Goal: Information Seeking & Learning: Check status

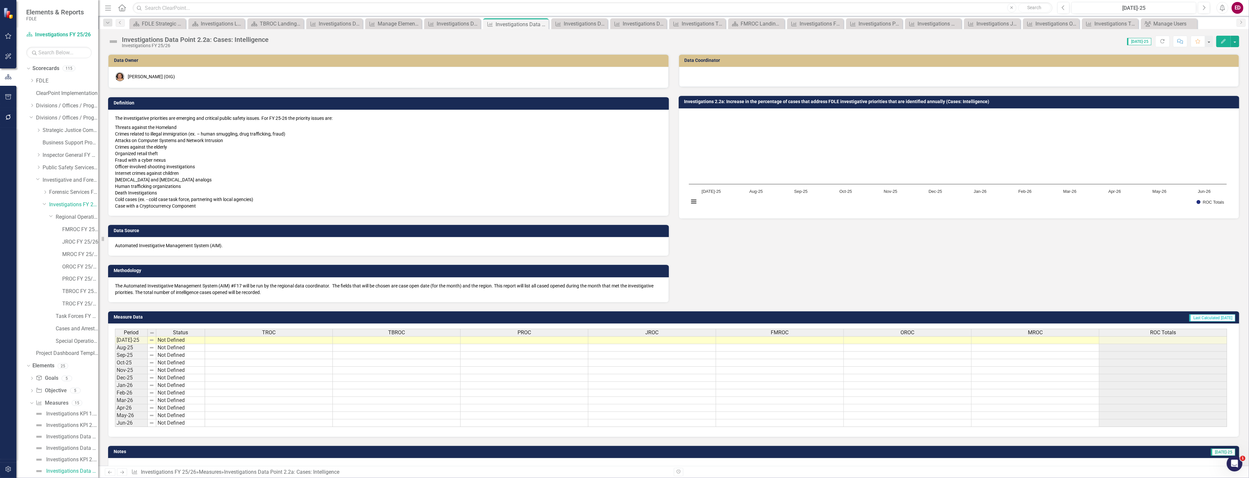
scroll to position [145, 0]
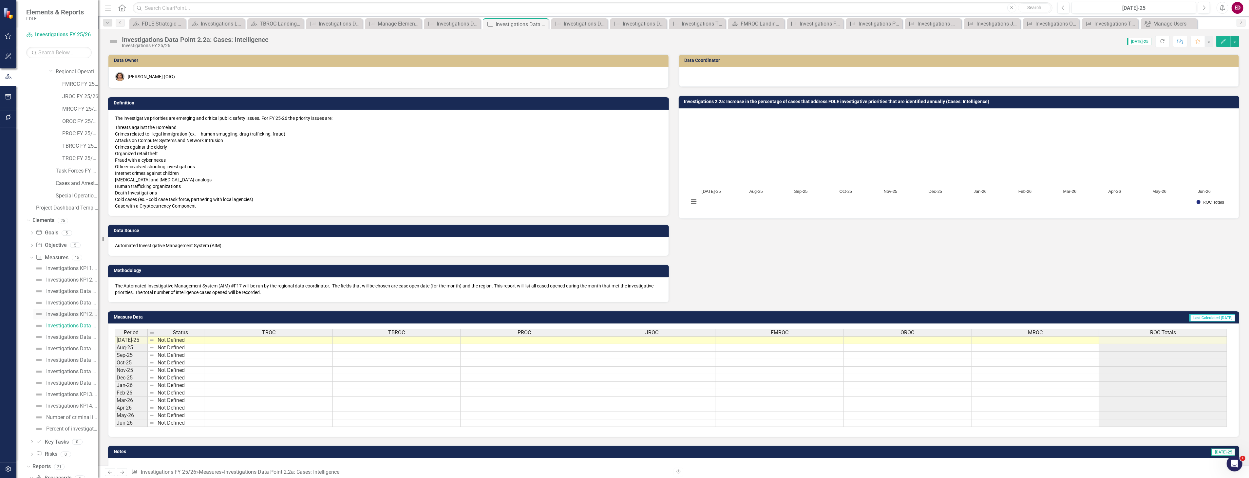
click at [64, 315] on div "Investigations KPI 2.2: Increase in the percentage of cases that address FDLE i…" at bounding box center [72, 314] width 52 height 6
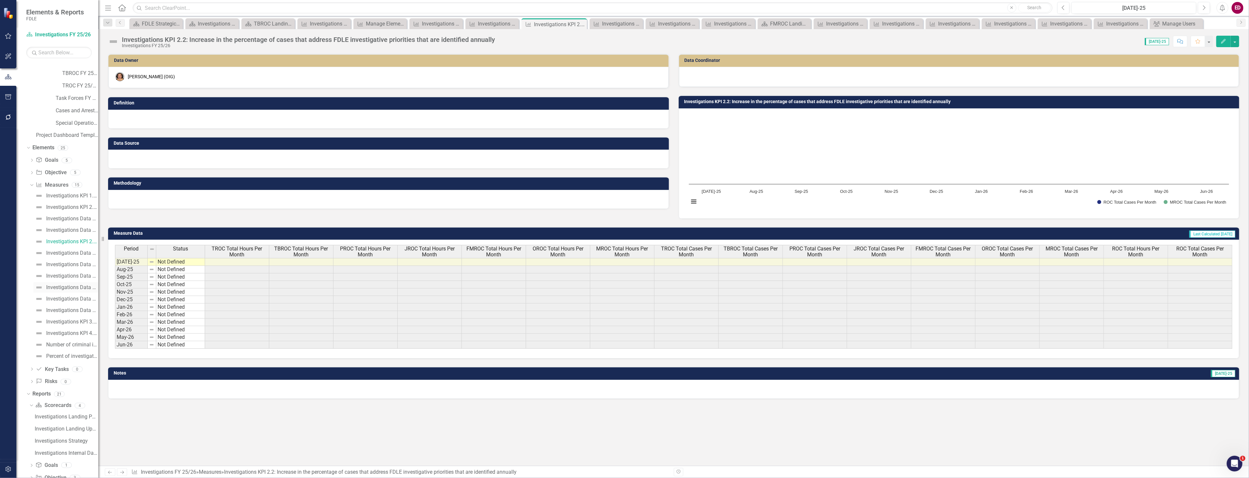
click at [60, 285] on div "Investigations Data Point 2.2d: Hours: Intelligence" at bounding box center [72, 288] width 52 height 6
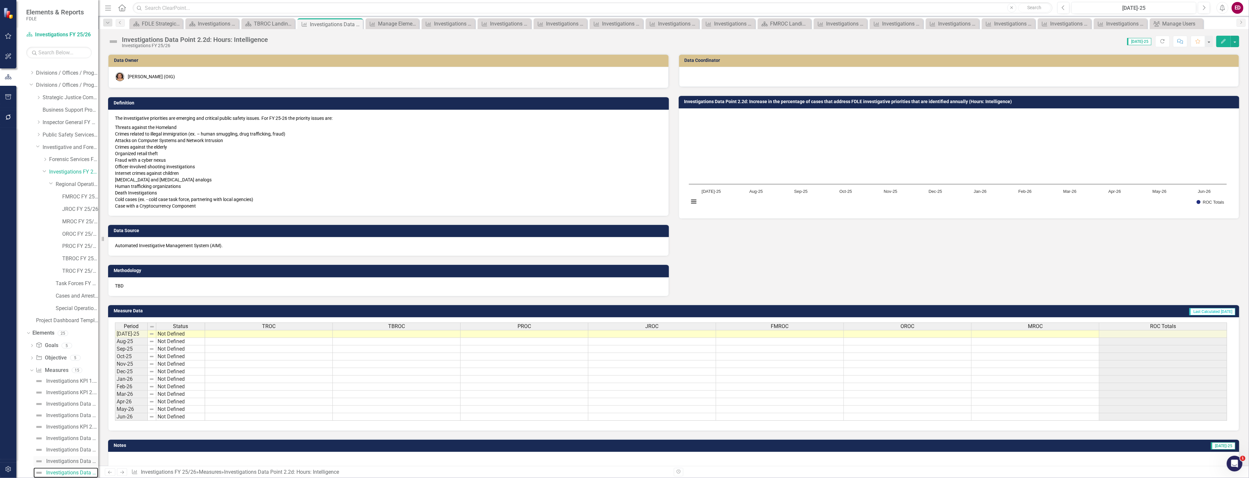
scroll to position [69, 0]
click at [63, 424] on div "Investigations Data Point 2.2c: Cases: Special Programs/Assists" at bounding box center [72, 425] width 52 height 6
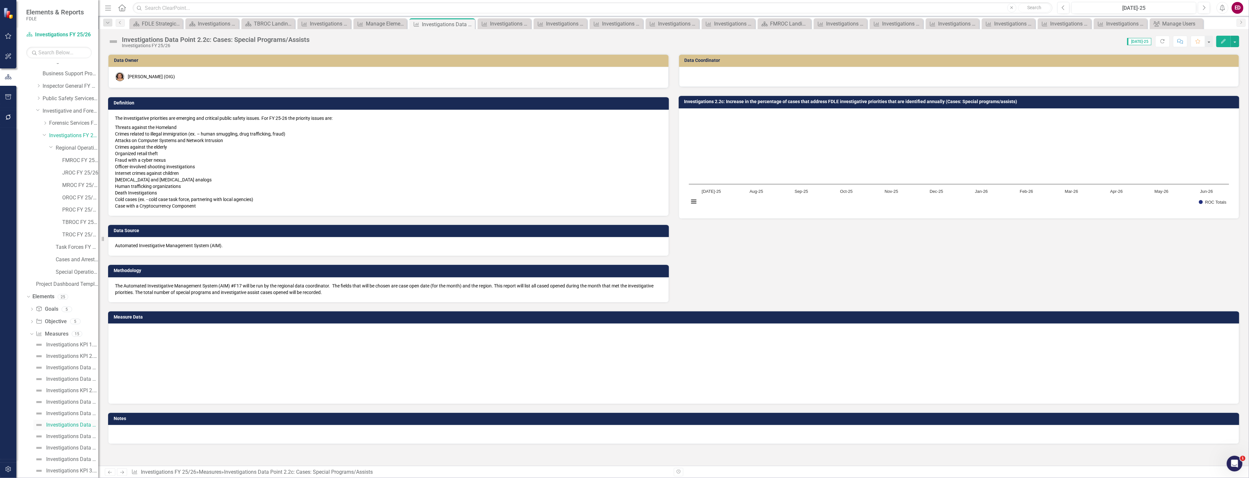
scroll to position [21, 0]
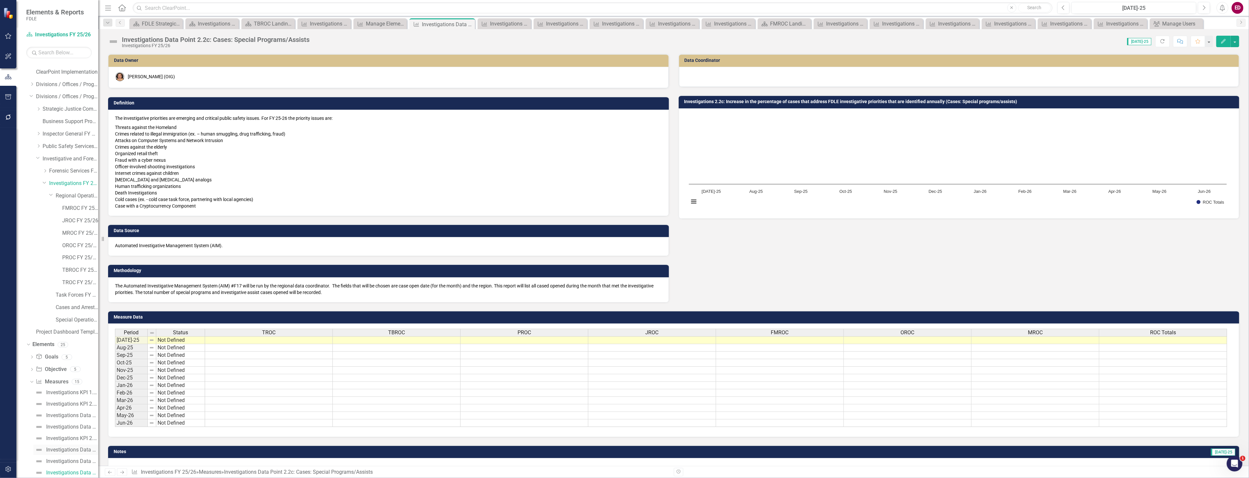
click at [84, 453] on div "Investigations Data Point 2.2a: Cases: Intelligence" at bounding box center [72, 450] width 52 height 6
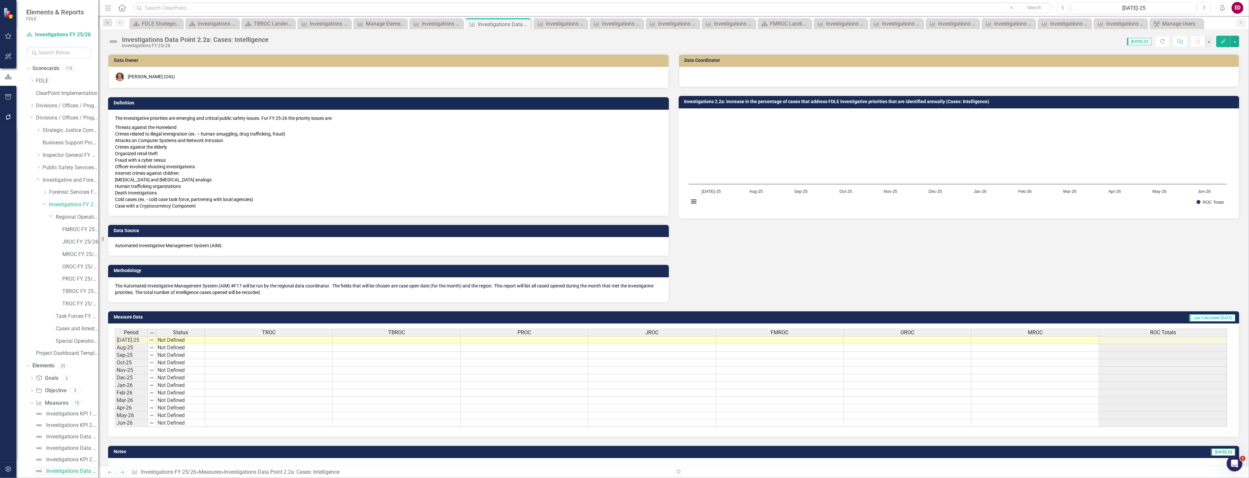
scroll to position [36, 0]
click at [79, 443] on div "Investigations Data Point 2.2b: Cases: Operational" at bounding box center [72, 446] width 52 height 6
